Goal: Task Accomplishment & Management: Use online tool/utility

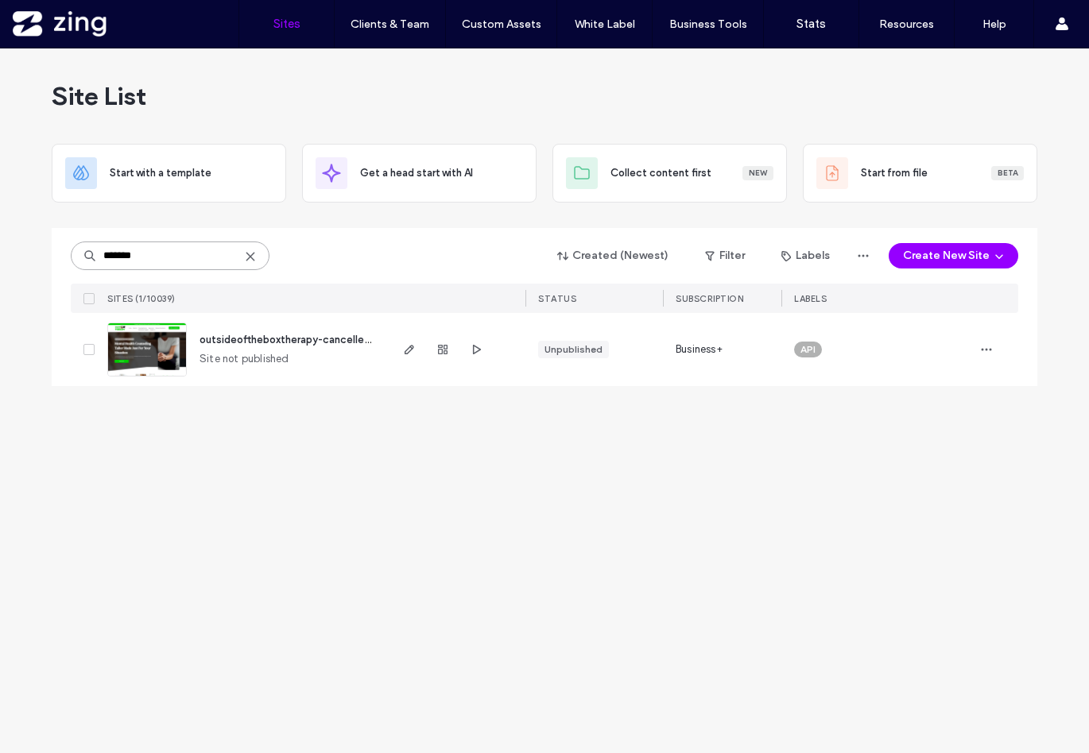
drag, startPoint x: 148, startPoint y: 256, endPoint x: 63, endPoint y: 256, distance: 85.0
click at [63, 256] on div "******* Created (Newest) Filter Labels Create New Site SITES (1/10039) STATUS S…" at bounding box center [544, 307] width 985 height 158
type input "*****"
click at [408, 349] on icon "button" at bounding box center [409, 349] width 13 height 13
drag, startPoint x: 161, startPoint y: 250, endPoint x: 37, endPoint y: 250, distance: 124.0
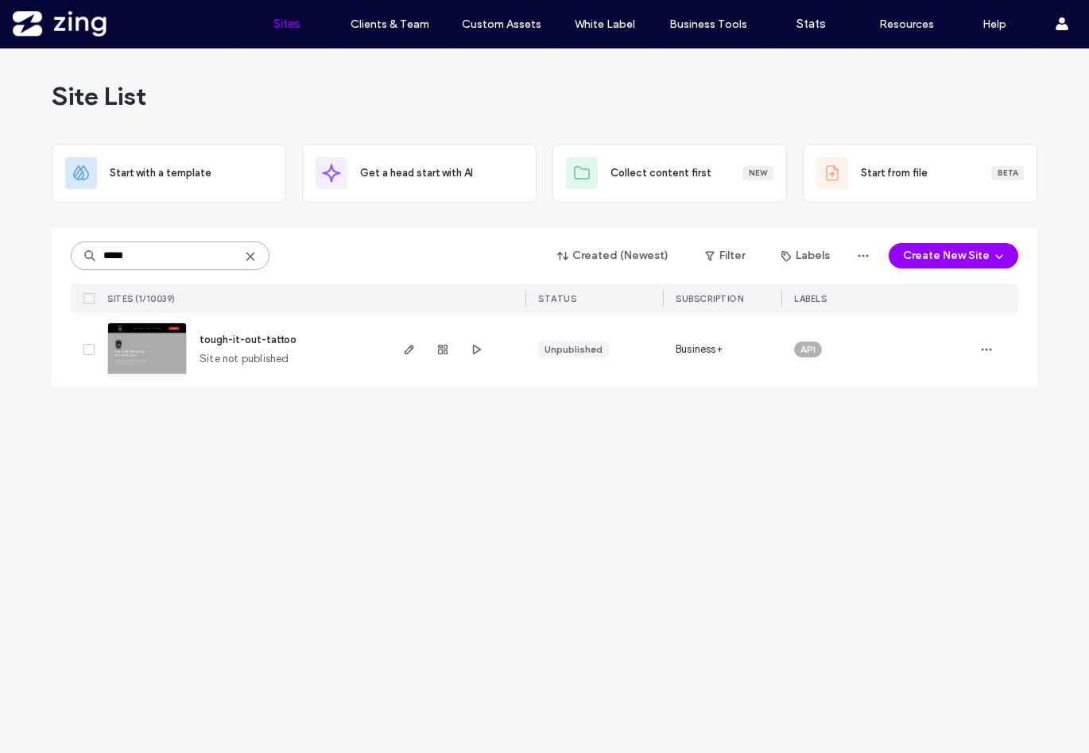
click at [37, 250] on div "Site List Start with a template Get a head start with AI Collect content first …" at bounding box center [544, 400] width 1089 height 705
type input "*******"
click at [407, 348] on icon "button" at bounding box center [409, 349] width 13 height 13
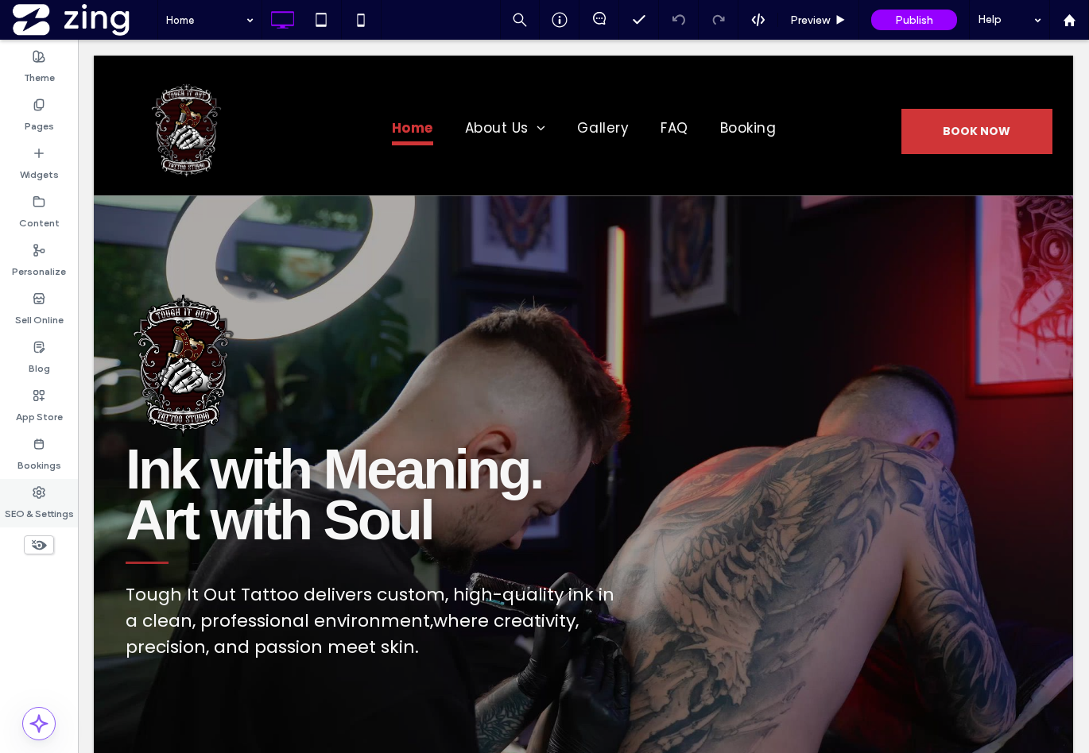
click at [38, 498] on icon at bounding box center [39, 492] width 13 height 13
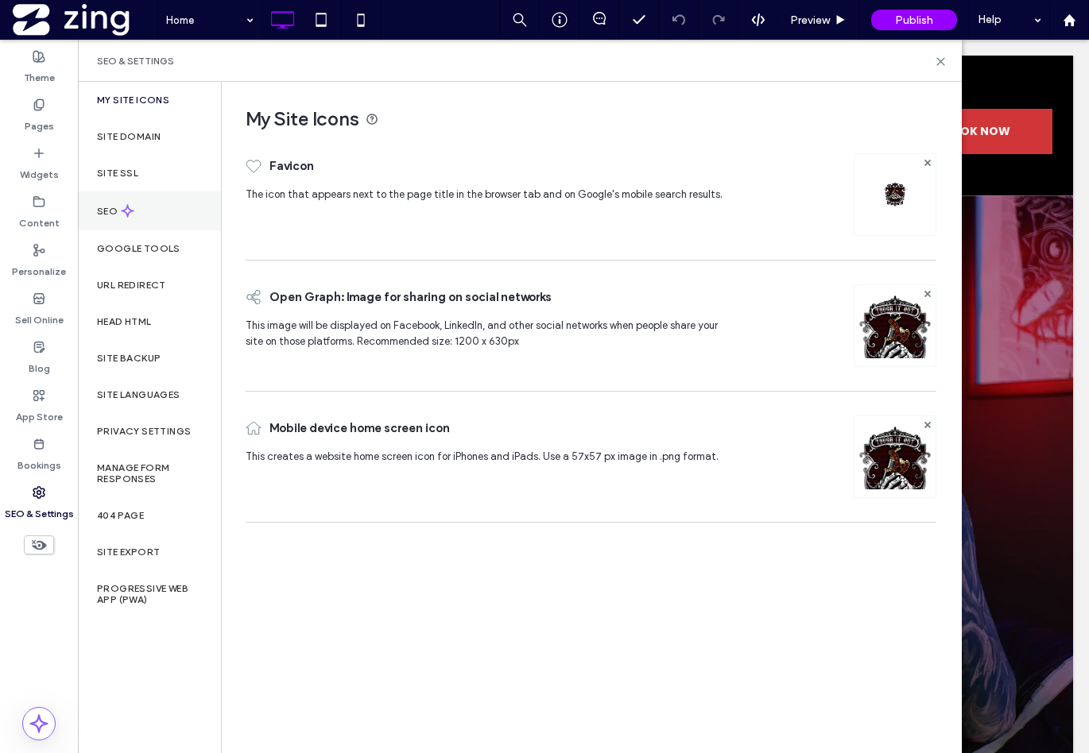
click at [128, 199] on div "SEO" at bounding box center [149, 211] width 143 height 39
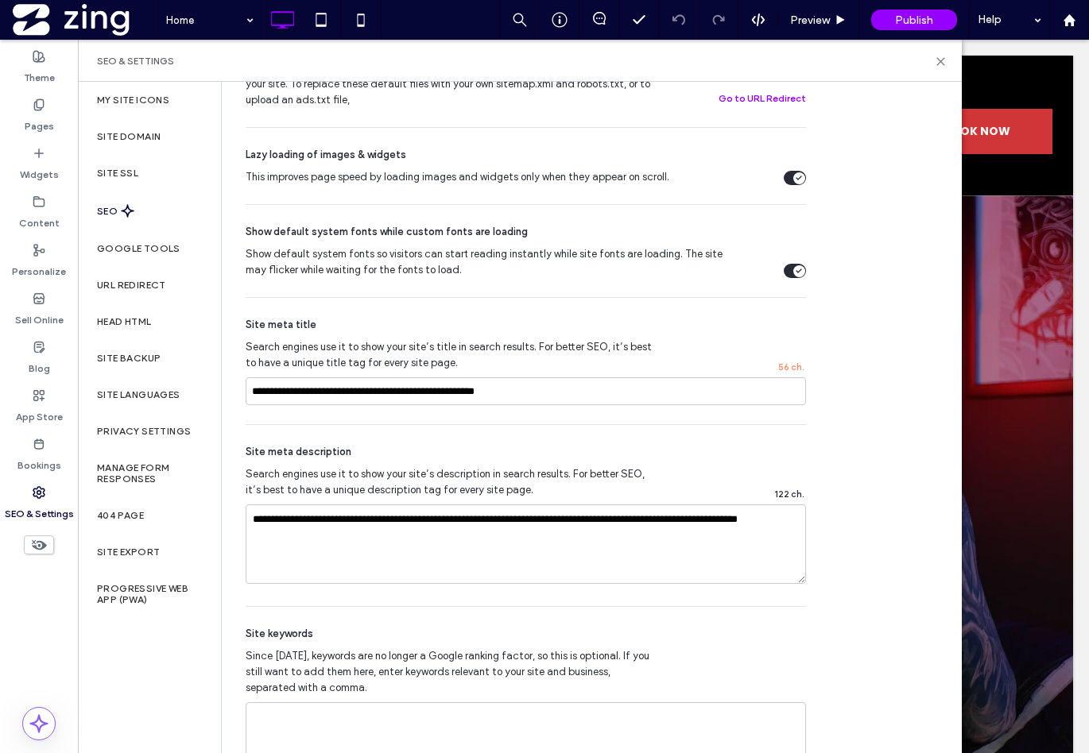
scroll to position [815, 0]
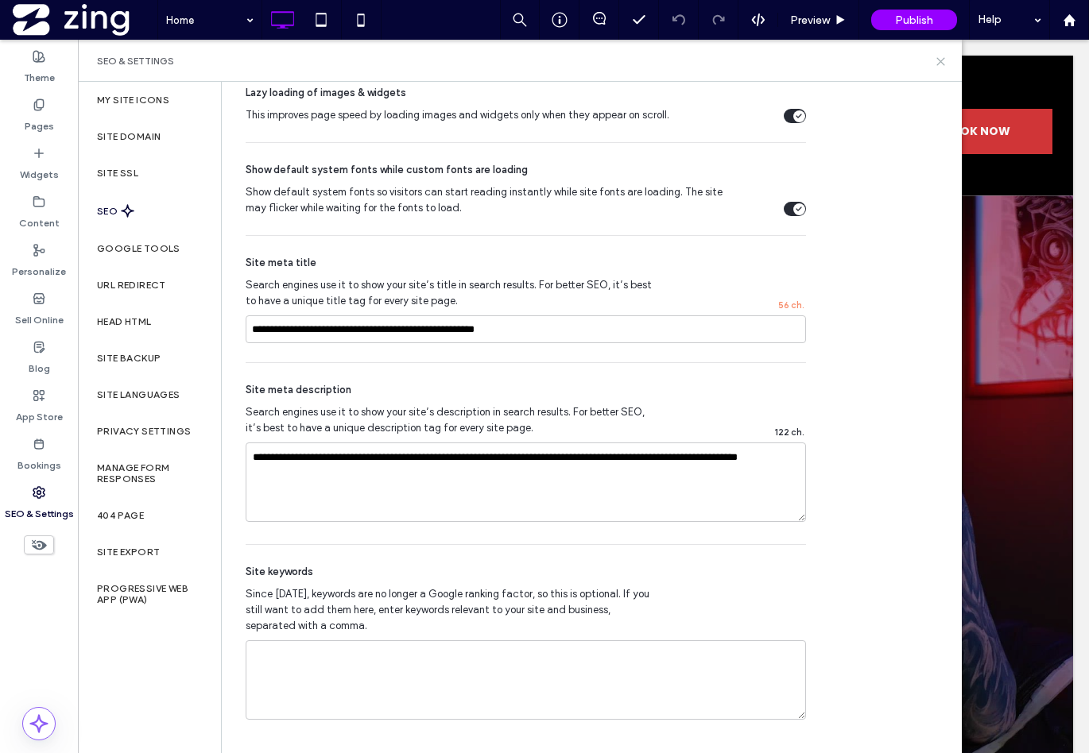
click at [942, 58] on icon at bounding box center [941, 62] width 12 height 12
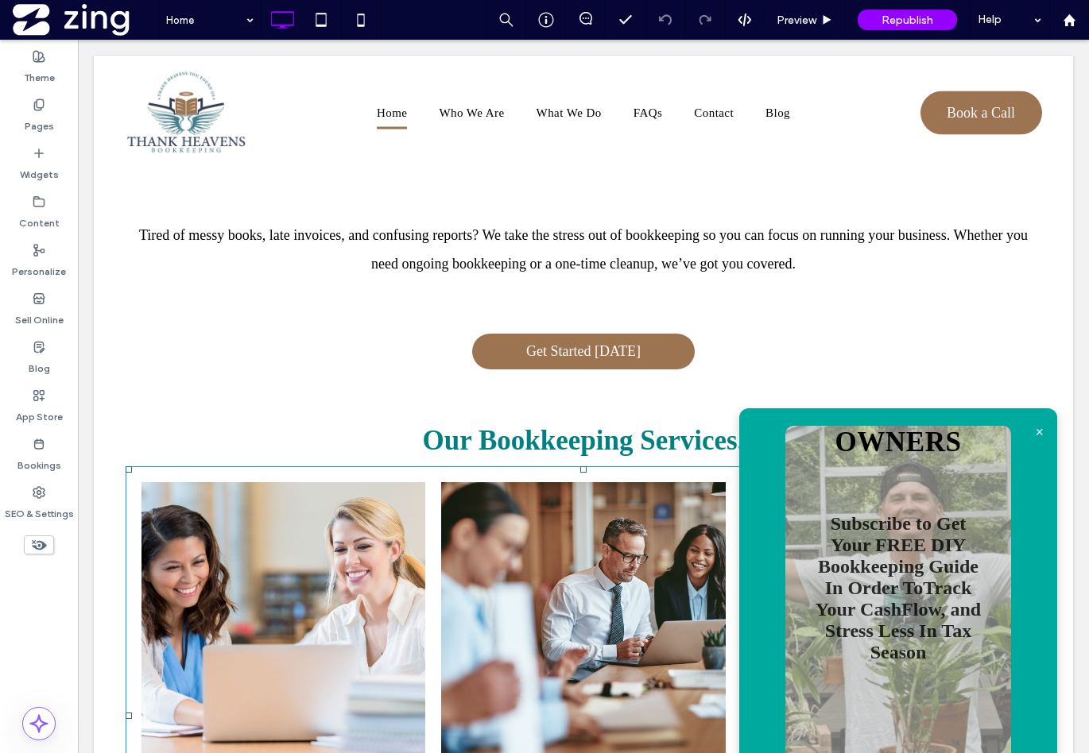
scroll to position [671, 0]
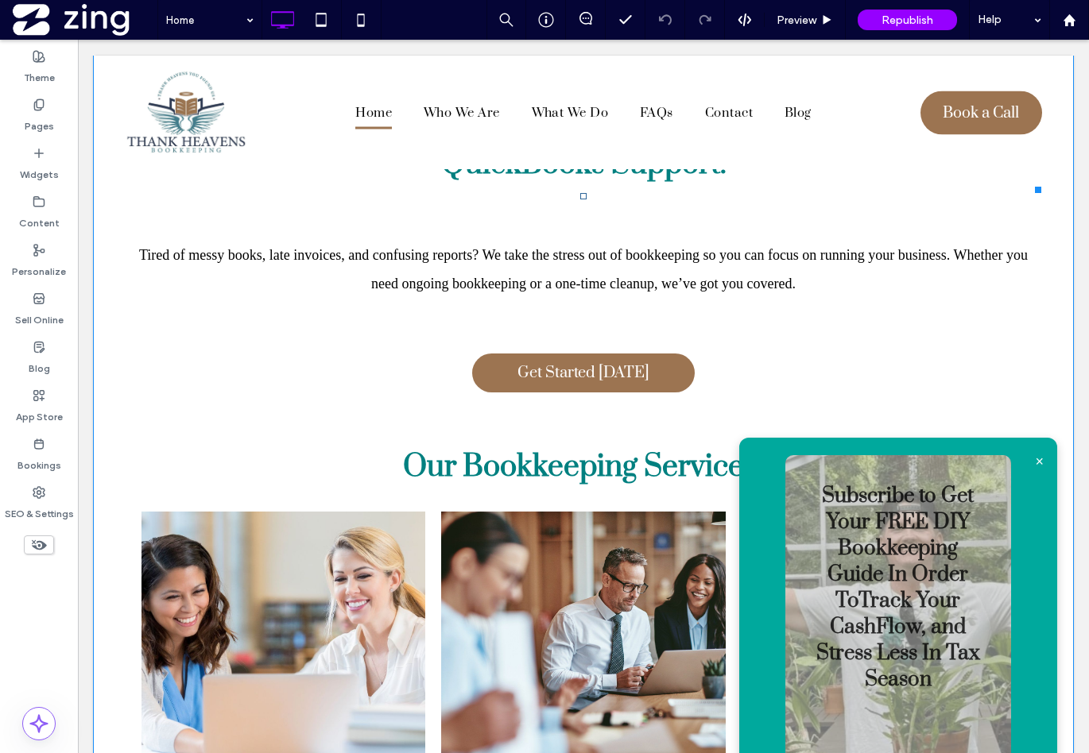
click at [1039, 447] on span "×" at bounding box center [1039, 461] width 9 height 29
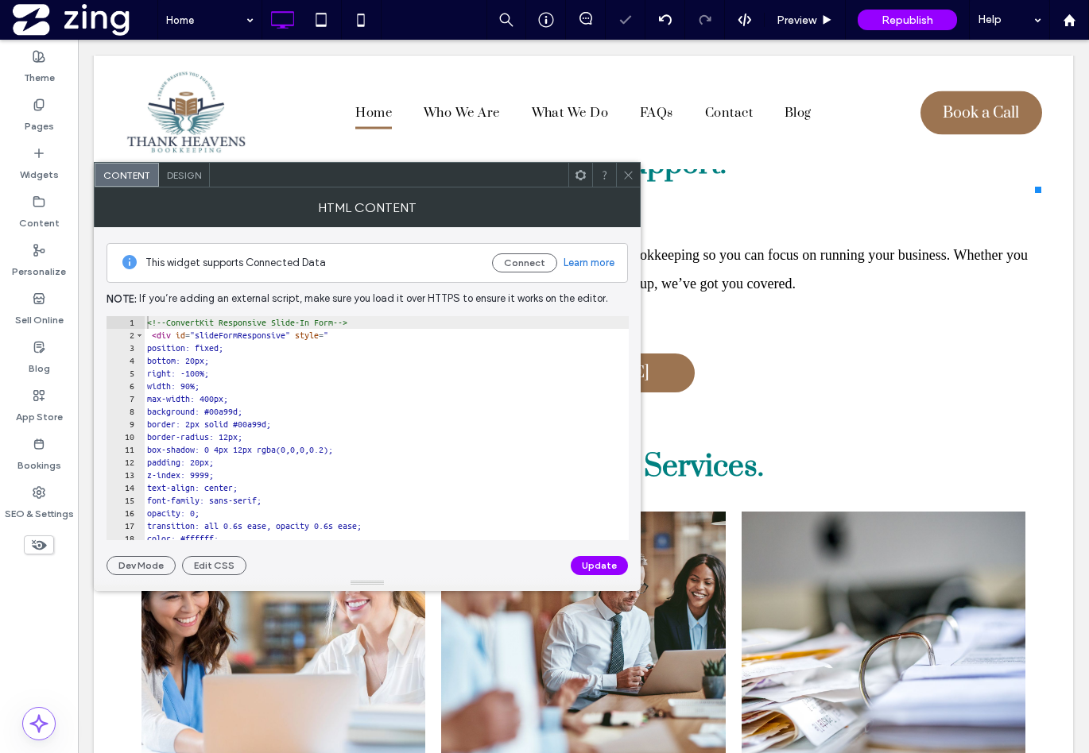
click at [629, 165] on span at bounding box center [628, 175] width 12 height 24
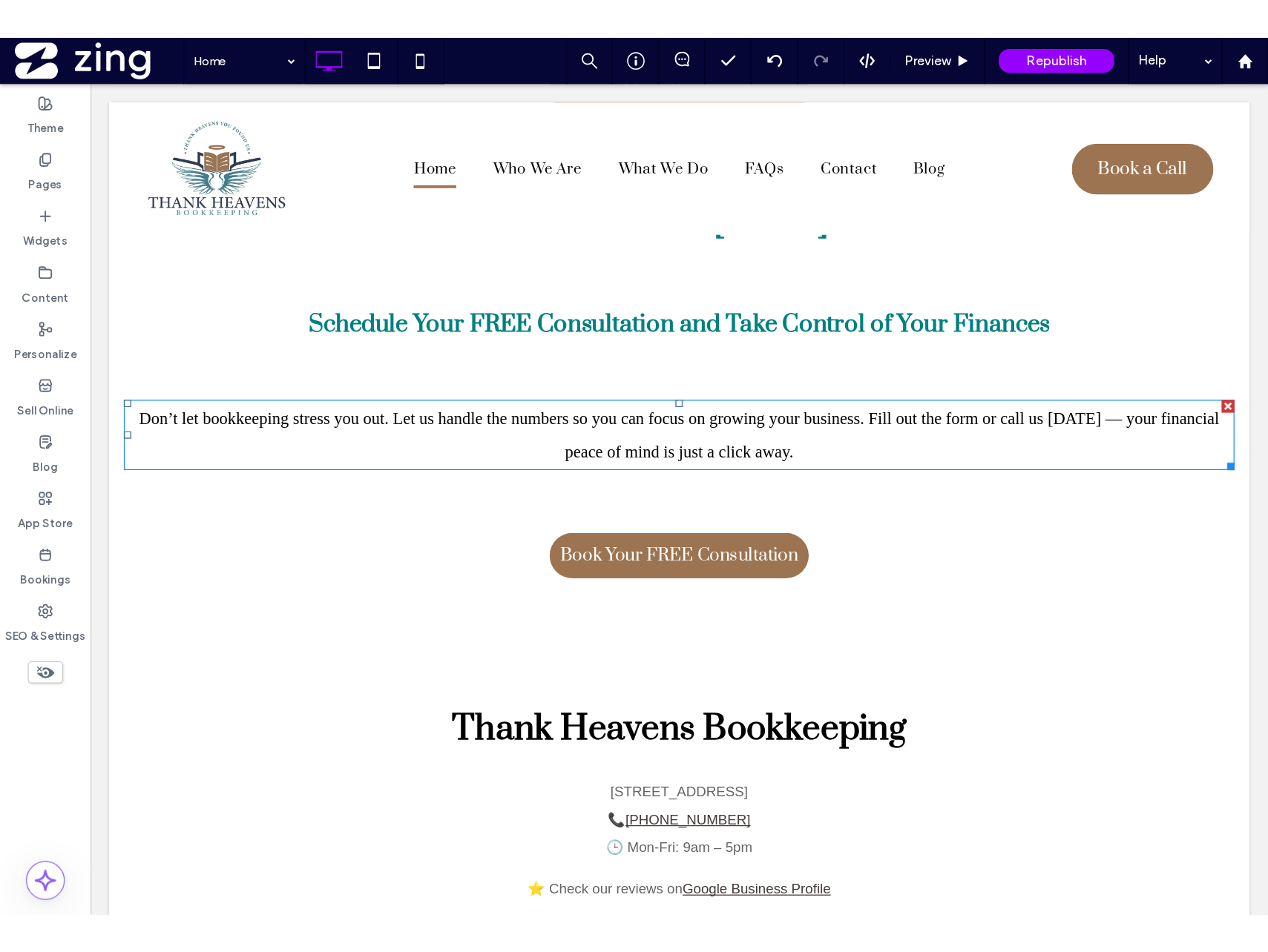
scroll to position [2890, 0]
